Goal: Transaction & Acquisition: Obtain resource

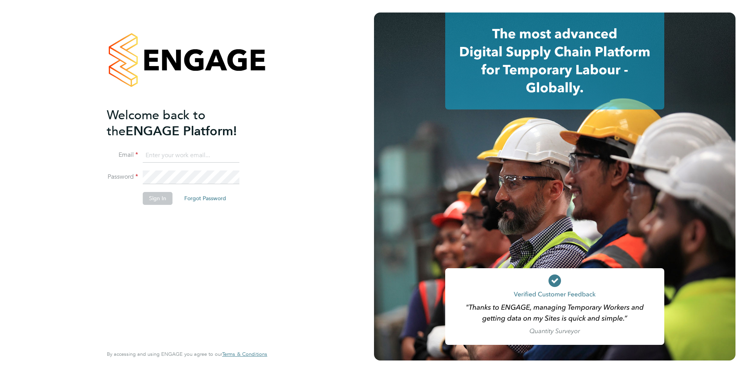
type input "contractors@eximius.com"
click at [158, 206] on li "Sign In Forgot Password" at bounding box center [183, 202] width 153 height 20
click at [159, 201] on button "Sign In" at bounding box center [158, 198] width 30 height 13
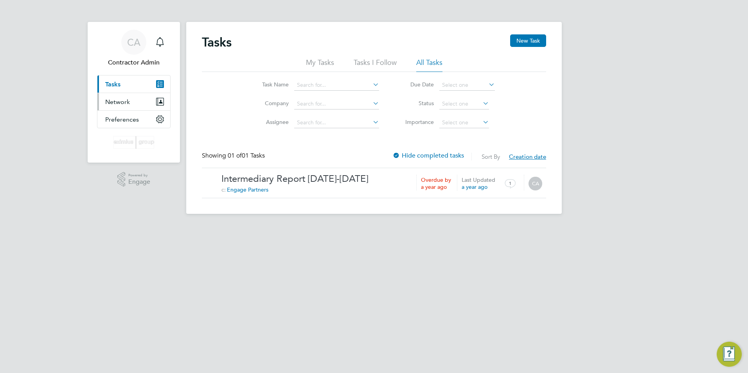
click at [123, 102] on span "Network" at bounding box center [117, 101] width 25 height 7
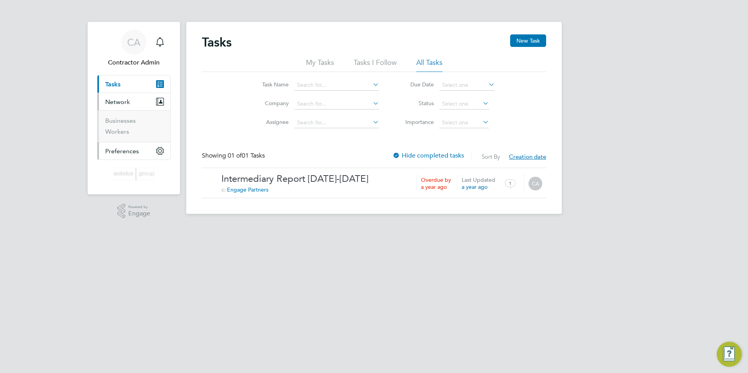
click at [121, 148] on span "Preferences" at bounding box center [122, 151] width 34 height 7
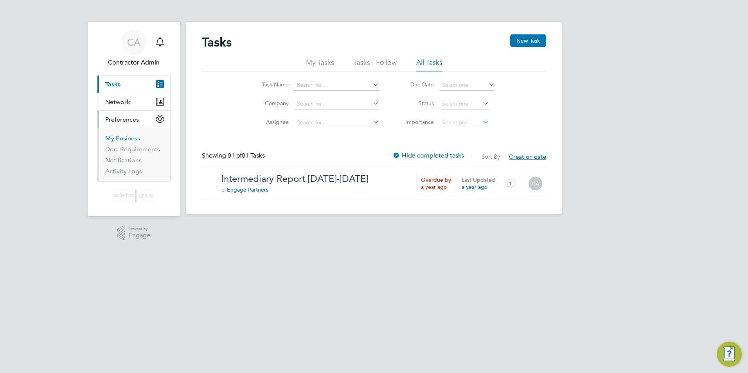
click at [117, 135] on link "My Business" at bounding box center [122, 138] width 35 height 7
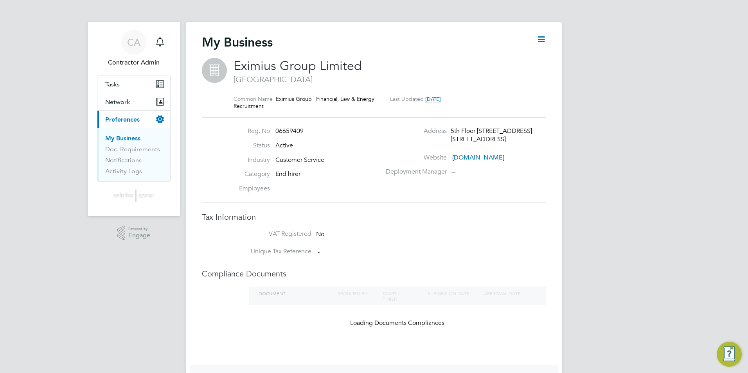
click at [116, 121] on span "Preferences" at bounding box center [122, 119] width 34 height 7
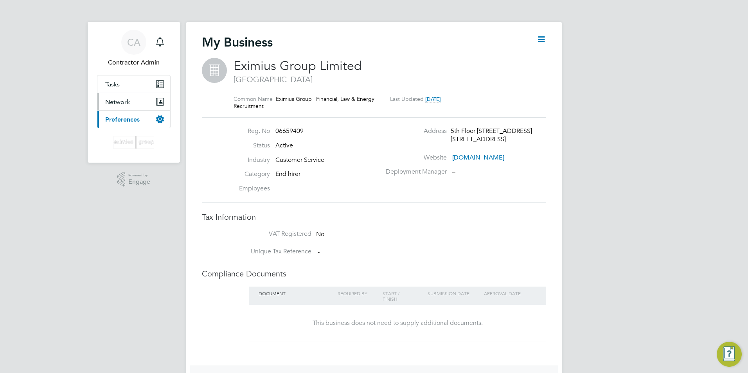
click at [114, 101] on span "Network" at bounding box center [117, 101] width 25 height 7
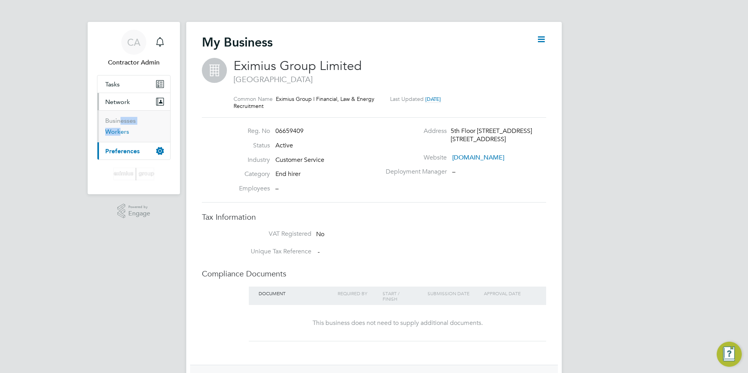
click at [118, 129] on ul "Businesses Workers" at bounding box center [133, 126] width 73 height 32
click at [119, 131] on link "Workers" at bounding box center [117, 131] width 24 height 7
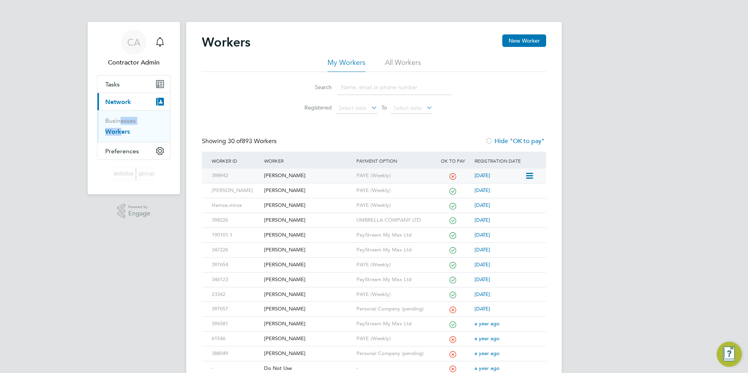
click at [280, 172] on div "[PERSON_NAME]" at bounding box center [308, 176] width 92 height 14
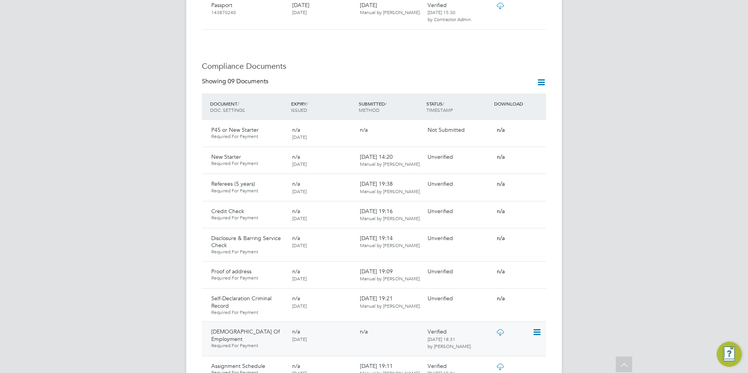
scroll to position [470, 0]
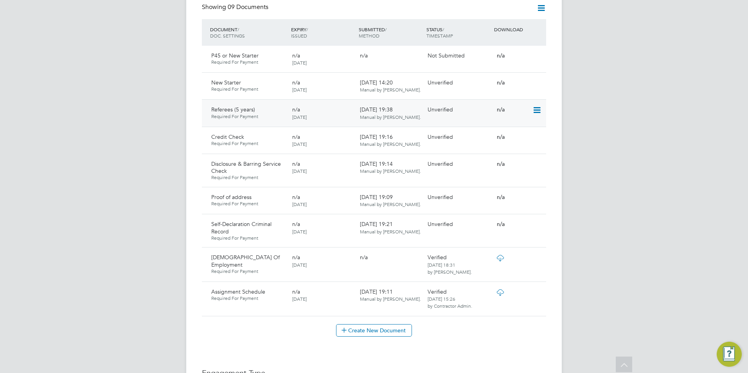
click at [536, 106] on icon at bounding box center [537, 110] width 8 height 9
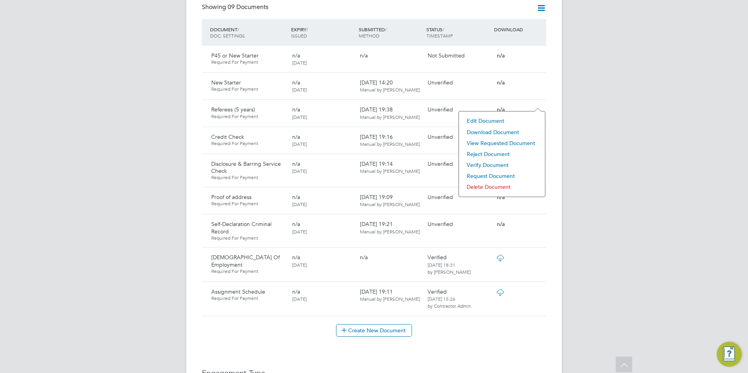
click at [491, 130] on li "Download Document" at bounding box center [502, 132] width 78 height 11
